Goal: Transaction & Acquisition: Purchase product/service

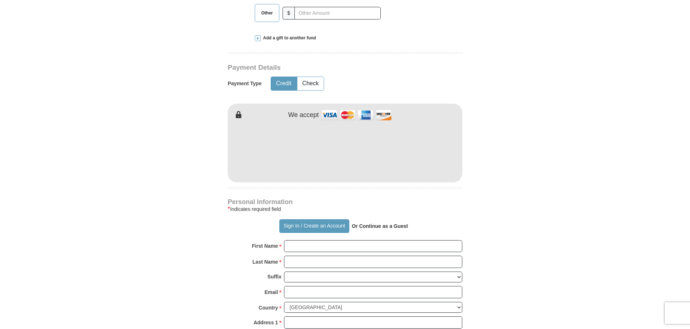
scroll to position [361, 0]
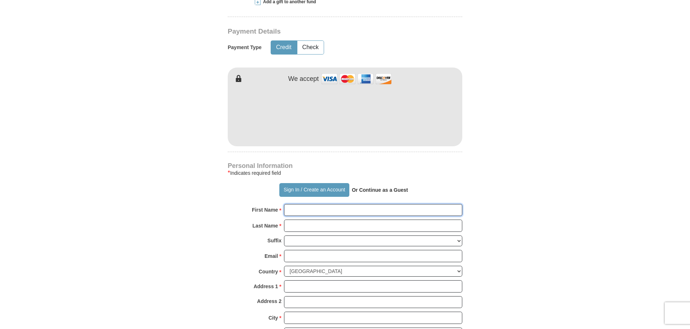
click at [300, 204] on input "First Name *" at bounding box center [373, 210] width 178 height 12
type input "[PERSON_NAME] & [PERSON_NAME]"
click at [302, 220] on input "Last Name *" at bounding box center [373, 226] width 178 height 12
type input "[PERSON_NAME]"
click at [303, 250] on input "Email *" at bounding box center [373, 256] width 178 height 12
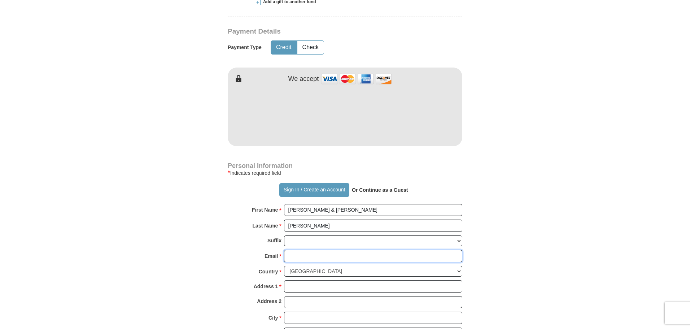
type input "[EMAIL_ADDRESS][DOMAIN_NAME]"
type input "312 RIDGEWOOD CIR"
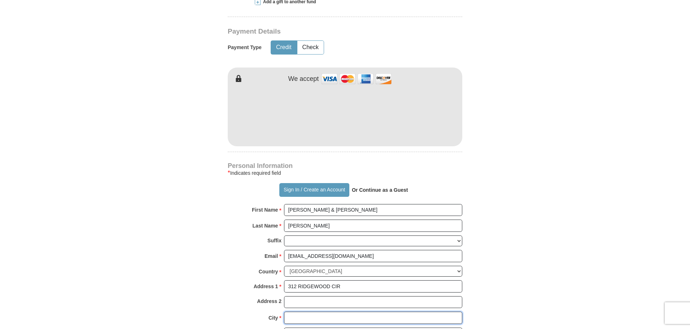
type input "[GEOGRAPHIC_DATA]"
select select "[GEOGRAPHIC_DATA]"
type input "75551"
type input "9038247090"
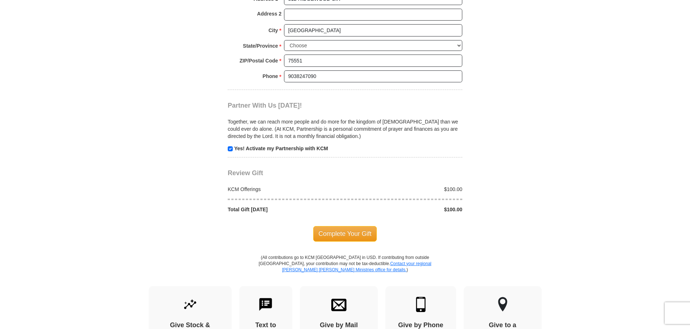
scroll to position [650, 0]
click at [335, 225] on span "Complete Your Gift" at bounding box center [345, 232] width 64 height 15
